Goal: Navigation & Orientation: Find specific page/section

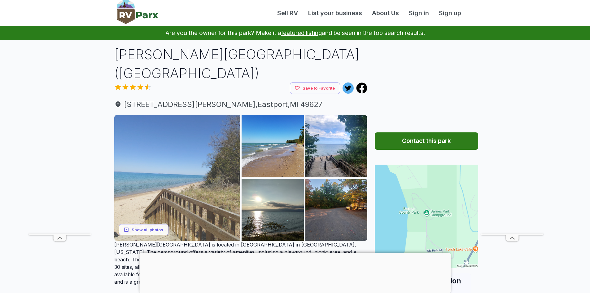
click at [181, 181] on img at bounding box center [177, 178] width 126 height 126
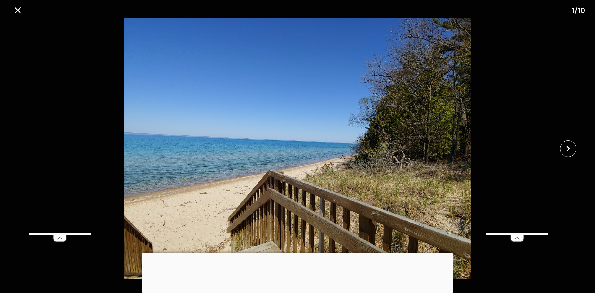
click at [295, 253] on div at bounding box center [297, 253] width 311 height 0
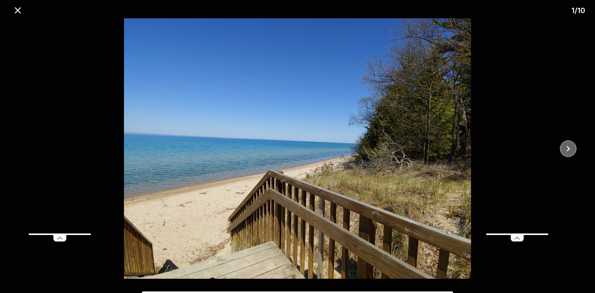
click at [571, 146] on icon "close" at bounding box center [568, 148] width 11 height 11
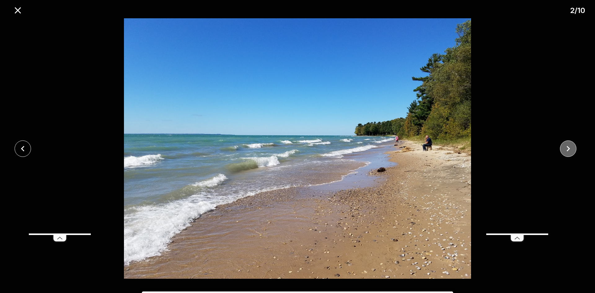
click at [571, 146] on icon "close" at bounding box center [568, 148] width 11 height 11
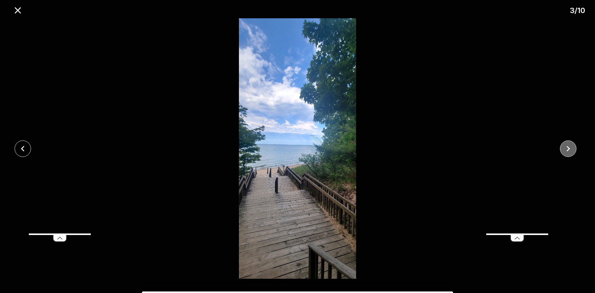
click at [571, 146] on icon "close" at bounding box center [568, 148] width 11 height 11
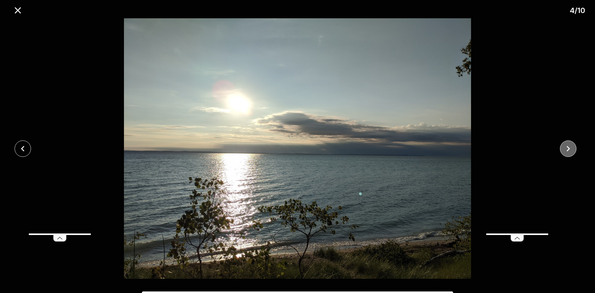
click at [571, 146] on icon "close" at bounding box center [568, 148] width 11 height 11
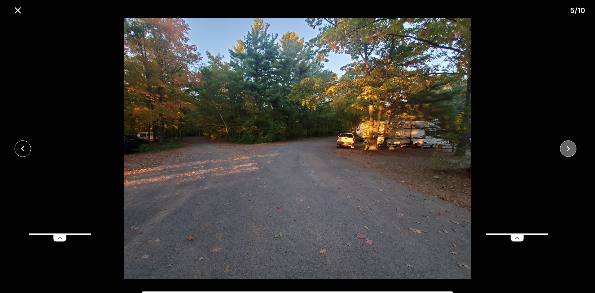
click at [571, 146] on icon "close" at bounding box center [568, 148] width 11 height 11
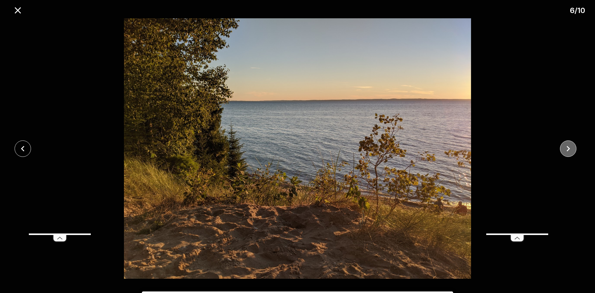
click at [571, 146] on icon "close" at bounding box center [568, 148] width 11 height 11
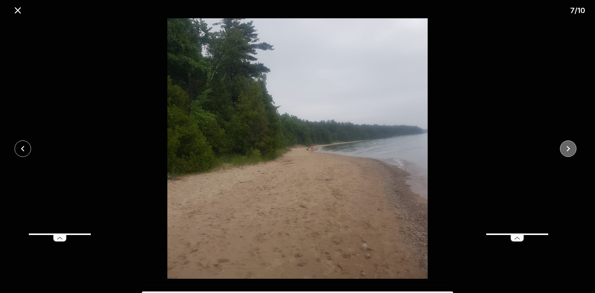
click at [571, 146] on icon "close" at bounding box center [568, 148] width 11 height 11
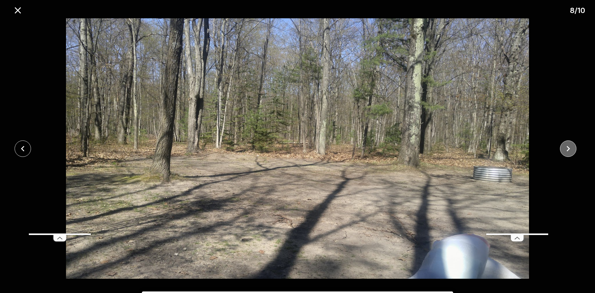
click at [571, 146] on icon "close" at bounding box center [568, 148] width 11 height 11
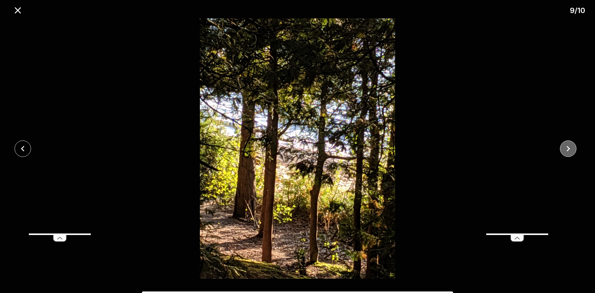
click at [571, 146] on icon "close" at bounding box center [568, 148] width 11 height 11
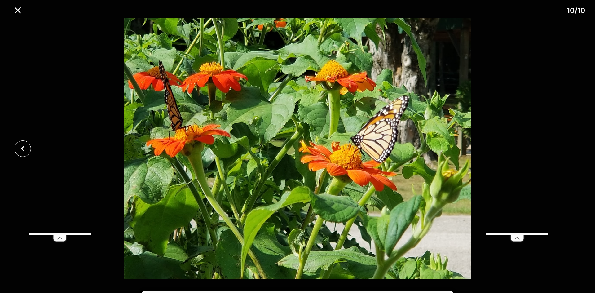
click at [571, 146] on div at bounding box center [297, 148] width 595 height 260
click at [15, 10] on icon "close" at bounding box center [17, 10] width 11 height 11
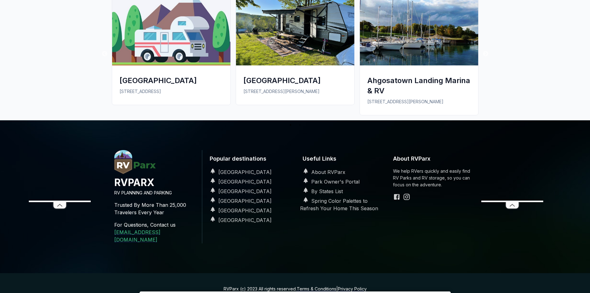
scroll to position [960, 0]
